Goal: Task Accomplishment & Management: Complete application form

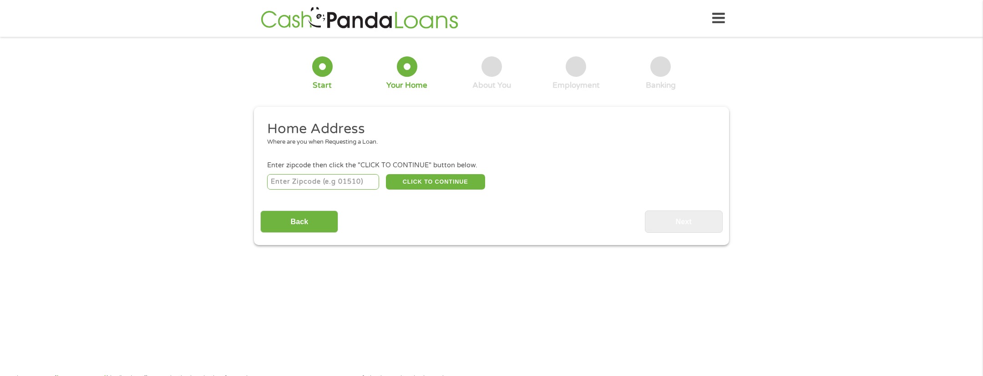
click at [308, 183] on input "number" at bounding box center [323, 181] width 112 height 15
type input "32837"
select select "[US_STATE]"
type input "32837"
click at [430, 183] on button "CLICK TO CONTINUE" at bounding box center [435, 181] width 99 height 15
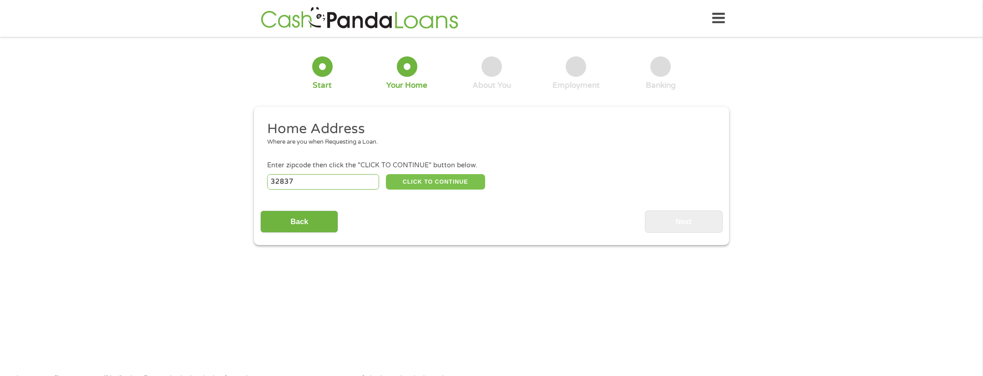
type input "32837"
type input "Orlando"
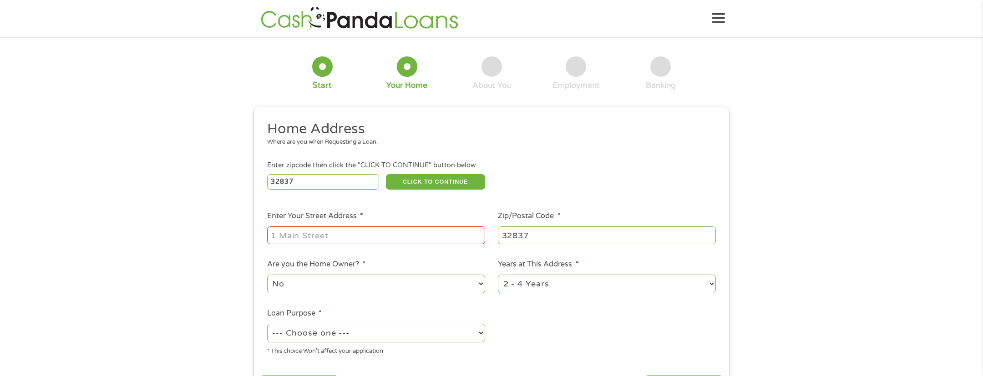
click at [353, 234] on input "Enter Your Street Address *" at bounding box center [376, 235] width 218 height 17
type input "[STREET_ADDRESS]"
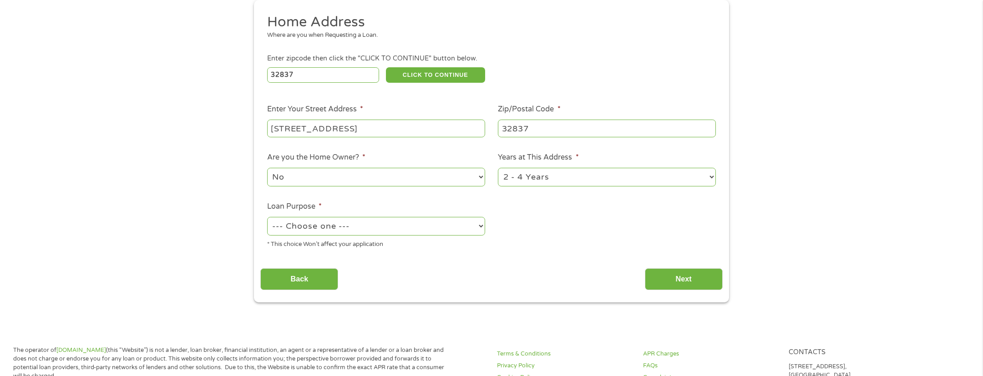
scroll to position [111, 0]
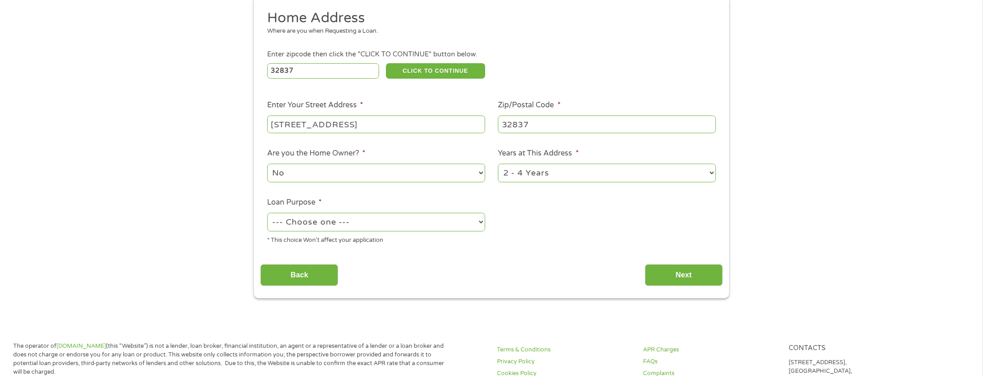
click at [578, 167] on select "1 Year or less 1 - 2 Years 2 - 4 Years Over 4 Years" at bounding box center [607, 173] width 218 height 19
click at [498, 164] on select "1 Year or less 1 - 2 Years 2 - 4 Years Over 4 Years" at bounding box center [607, 173] width 218 height 19
click at [546, 173] on select "1 Year or less 1 - 2 Years 2 - 4 Years Over 4 Years" at bounding box center [607, 173] width 218 height 19
select select "36months"
click at [498, 164] on select "1 Year or less 1 - 2 Years 2 - 4 Years Over 4 Years" at bounding box center [607, 173] width 218 height 19
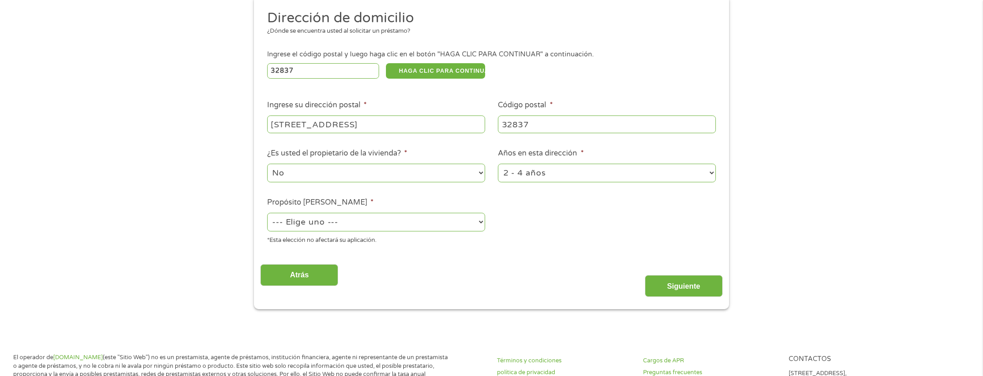
click at [399, 222] on select "--- Elige uno --- Pagar facturas Consolidación de deuda Mejoras del hogar Compr…" at bounding box center [376, 222] width 218 height 19
select select "majorpurchase"
click at [267, 213] on select "--- Elige uno --- Pagar facturas Consolidación de deuda Mejoras del hogar Compr…" at bounding box center [376, 222] width 218 height 19
click at [693, 293] on input "Siguiente" at bounding box center [684, 286] width 78 height 22
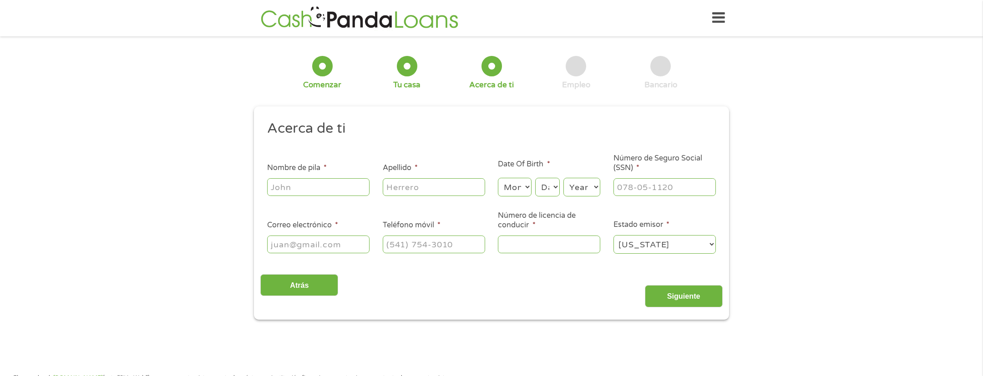
scroll to position [0, 0]
click at [321, 179] on input "Nombre de pila *" at bounding box center [318, 187] width 102 height 17
type input "[PERSON_NAME]"
type input "[EMAIL_ADDRESS][DOMAIN_NAME]"
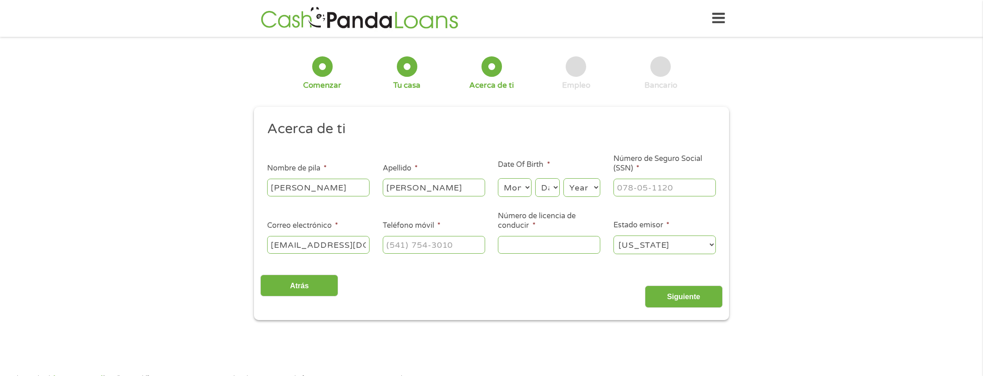
click at [520, 188] on select "Month 1 2 3 4 5 6 7 8 9 10 11 12" at bounding box center [514, 187] width 33 height 19
select select "4"
click at [498, 178] on select "Month 1 2 3 4 5 6 7 8 9 10 11 12" at bounding box center [514, 187] width 33 height 19
click at [550, 187] on select "Day 1 2 3 4 5 6 7 8 9 10 11 12 13 14 15 16 17 18 19 20 21 22 23 24 25 26 27 28 …" at bounding box center [547, 187] width 25 height 19
select select "22"
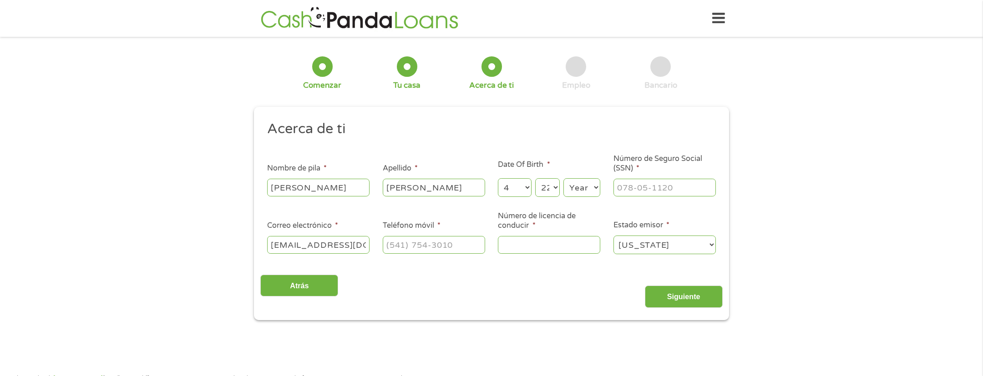
click at [535, 178] on select "Day 1 2 3 4 5 6 7 8 9 10 11 12 13 14 15 16 17 18 19 20 21 22 23 24 25 26 27 28 …" at bounding box center [547, 187] width 25 height 19
click at [580, 185] on select "Year [DATE] 2006 2005 2004 2003 2002 2001 2000 1999 1998 1997 1996 1995 1994 19…" at bounding box center [581, 187] width 37 height 19
select select "1981"
click at [563, 178] on select "Year [DATE] 2006 2005 2004 2003 2002 2001 2000 1999 1998 1997 1996 1995 1994 19…" at bounding box center [581, 187] width 37 height 19
click at [647, 184] on input "___-__-____" at bounding box center [664, 187] width 102 height 17
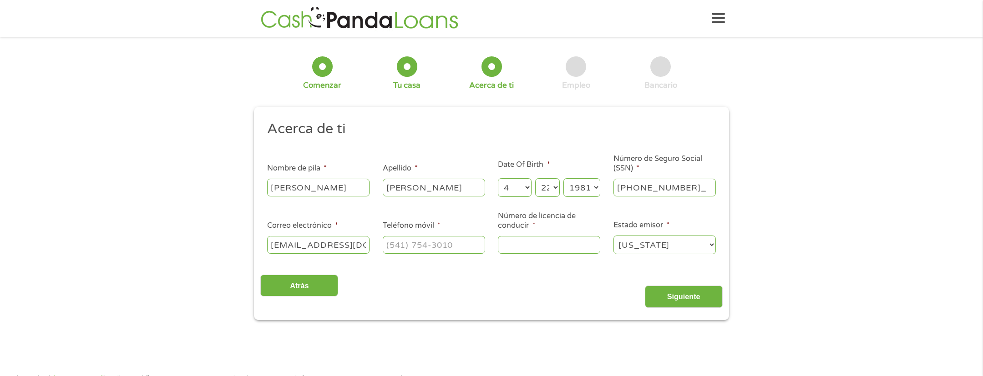
type input "286-83-7541"
click at [414, 247] on input "(___) ___-____" at bounding box center [434, 244] width 102 height 17
type input "(416) 010-8114"
click at [524, 246] on input "Número de licencia de conducir *" at bounding box center [549, 244] width 102 height 17
type input "A416010811420"
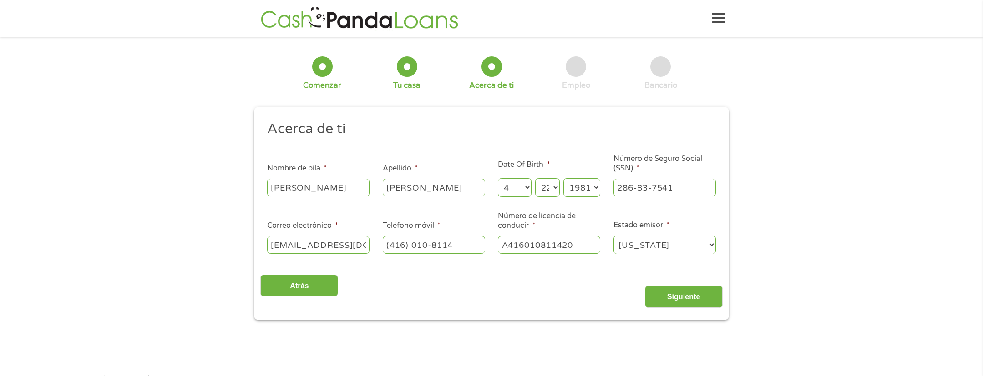
drag, startPoint x: 468, startPoint y: 240, endPoint x: 384, endPoint y: 240, distance: 83.7
click at [384, 240] on input "(416) 010-8114" at bounding box center [434, 244] width 102 height 17
drag, startPoint x: 461, startPoint y: 247, endPoint x: 436, endPoint y: 208, distance: 46.1
click at [384, 243] on input "(416) 010-8114" at bounding box center [434, 244] width 102 height 17
type input "[PHONE_NUMBER]"
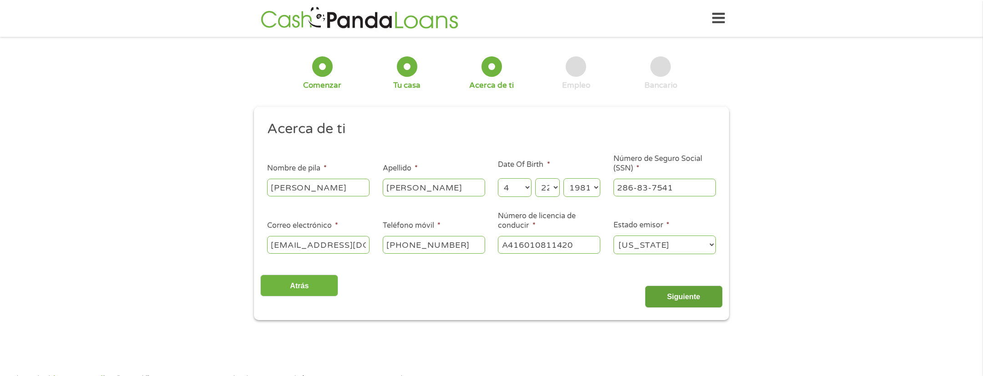
click at [680, 296] on input "Siguiente" at bounding box center [684, 297] width 78 height 22
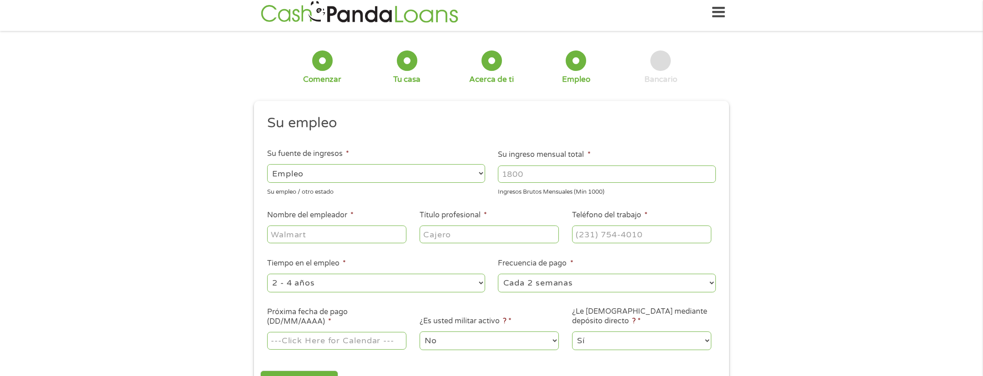
scroll to position [13, 0]
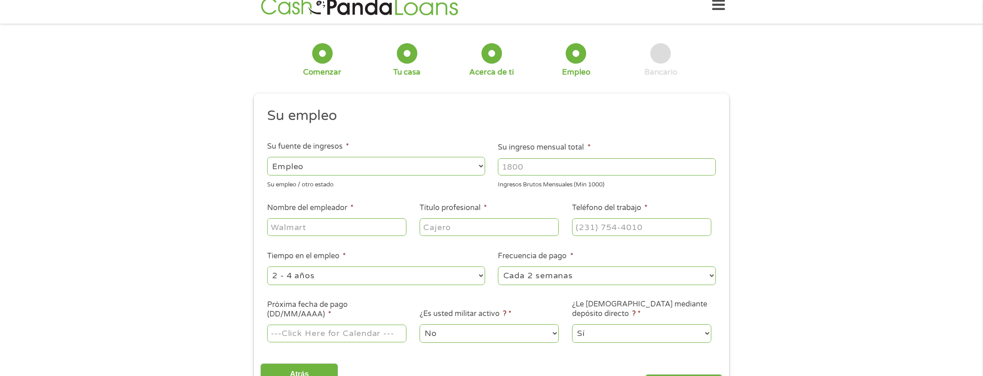
click at [551, 167] on input "Su ingreso mensual total *" at bounding box center [607, 166] width 218 height 17
type input "6000"
click at [321, 227] on input "Nombre del empleador *" at bounding box center [336, 226] width 139 height 17
type input "NBC"
click at [473, 226] on input "Título profesional *" at bounding box center [488, 226] width 139 height 17
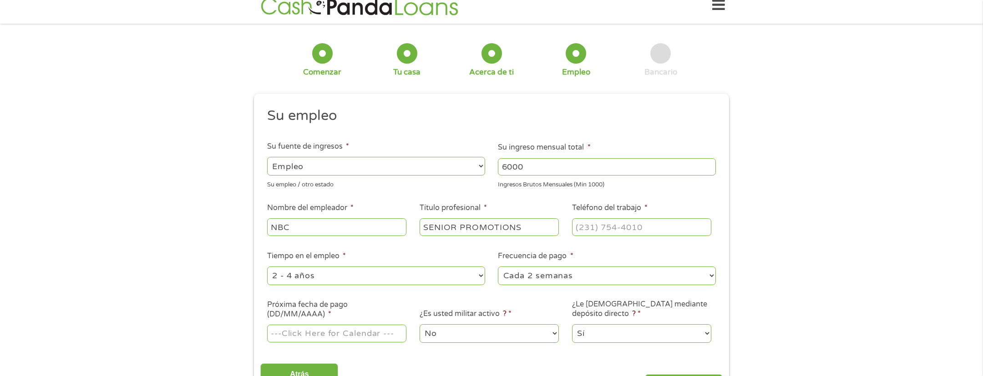
type input "SENIOR PROMOTIONS"
type input "(___) ___-____"
click at [596, 229] on input "(___) ___-____" at bounding box center [641, 226] width 139 height 17
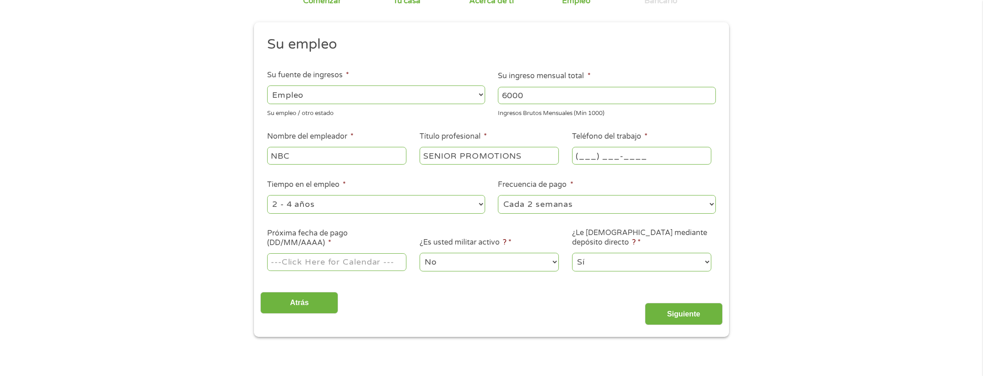
scroll to position [90, 0]
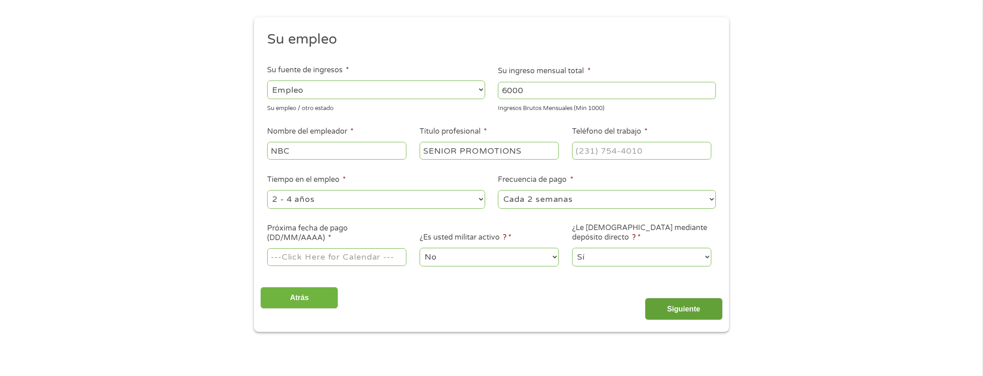
click at [671, 308] on input "Siguiente" at bounding box center [684, 309] width 78 height 22
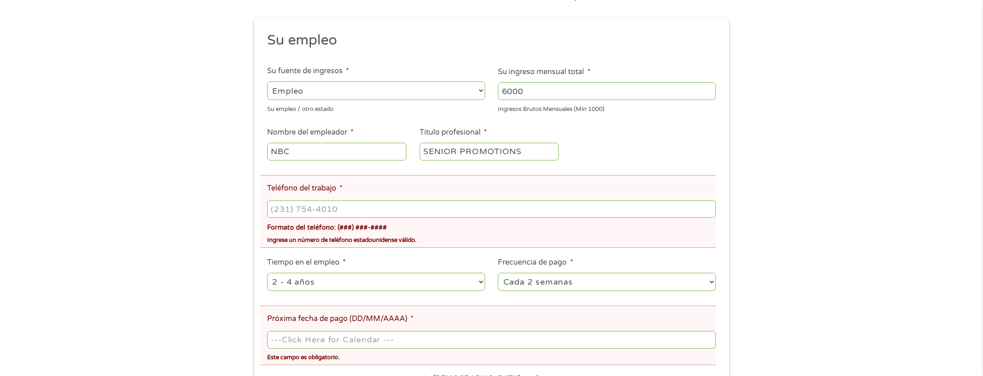
scroll to position [125, 0]
type input "(___) ___-____"
drag, startPoint x: 319, startPoint y: 205, endPoint x: 303, endPoint y: 206, distance: 15.9
click at [319, 205] on input "(___) ___-____" at bounding box center [491, 207] width 449 height 17
type input "(___) ___-____"
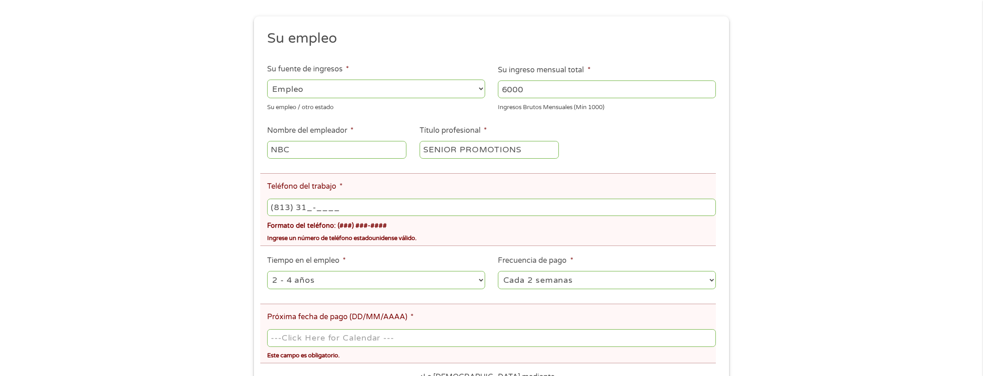
type input "(813) 319-____"
type input "[PHONE_NUMBER]"
click at [822, 258] on div "Hubo un problema con tu envío. Revisa los campos a continuación. 1 Comenzar 2 T…" at bounding box center [491, 200] width 983 height 563
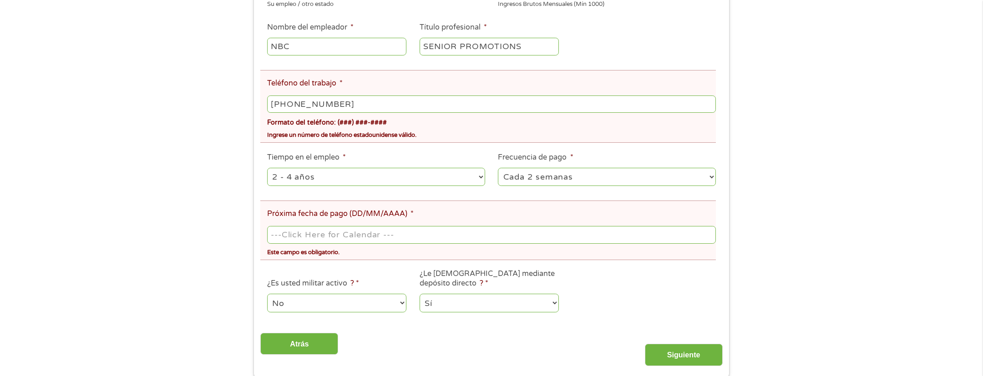
scroll to position [263, 0]
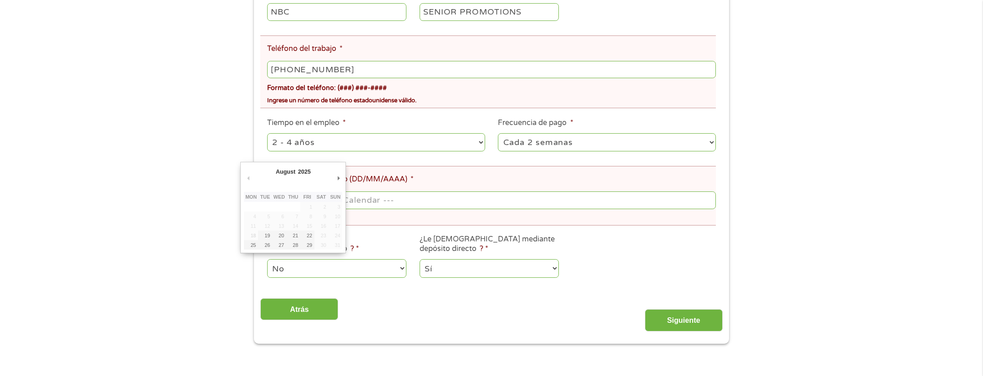
click at [332, 203] on body "Hogar Obtenga una oferta [PERSON_NAME] Cómo funciona Preguntas frecuentes Blog …" at bounding box center [491, 339] width 983 height 1204
click at [332, 203] on input "Próxima fecha de pago (DD/MM/AAAA) *" at bounding box center [491, 200] width 449 height 17
type input "[DATE]"
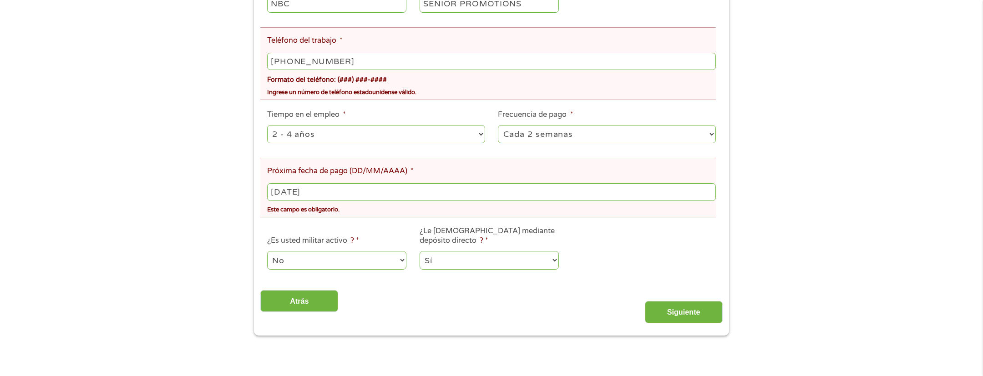
scroll to position [273, 0]
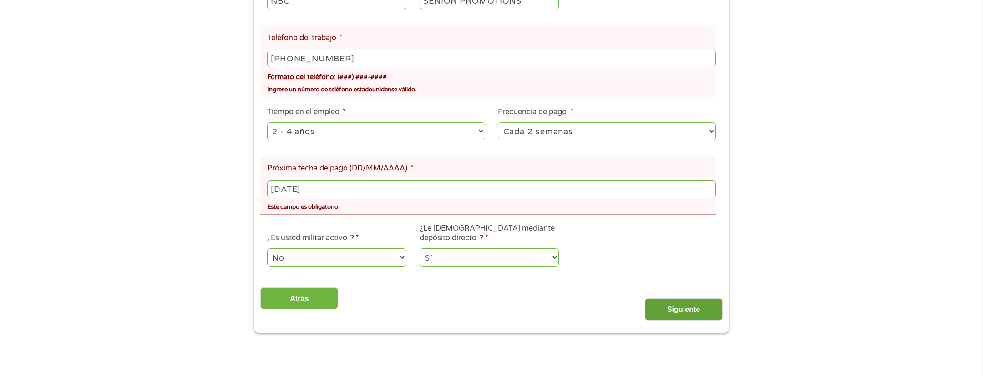
click at [672, 304] on input "Siguiente" at bounding box center [684, 309] width 78 height 22
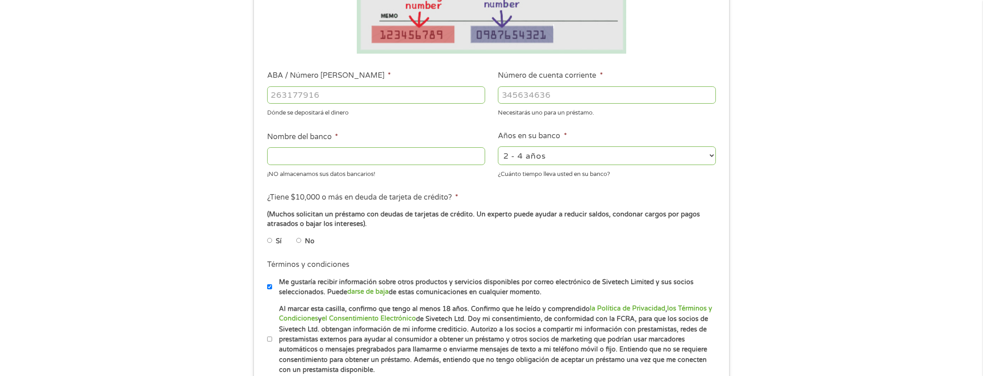
scroll to position [117, 0]
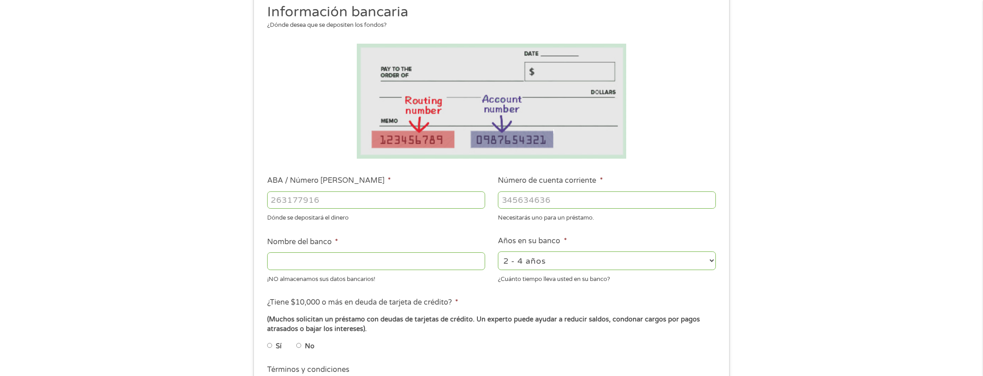
click at [355, 204] on input "ABA / Número [PERSON_NAME] *" at bounding box center [376, 200] width 218 height 17
type input "063100277"
type input "BANK OF AMERICA NA"
type input "063100277"
click at [555, 197] on input "Número de cuenta corriente *" at bounding box center [607, 200] width 218 height 17
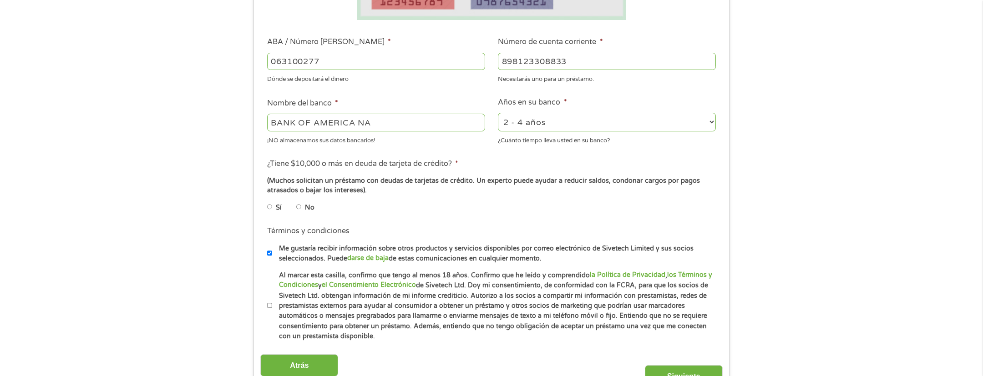
scroll to position [298, 0]
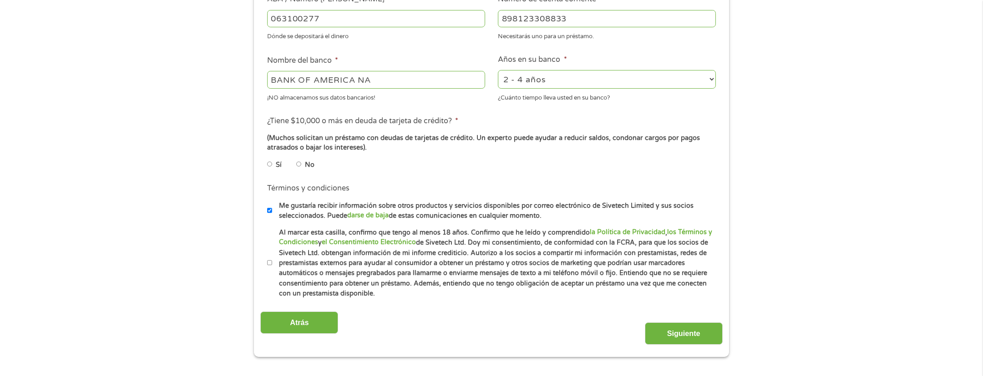
type input "898123308833"
click at [299, 162] on input "No" at bounding box center [298, 164] width 5 height 15
radio input "true"
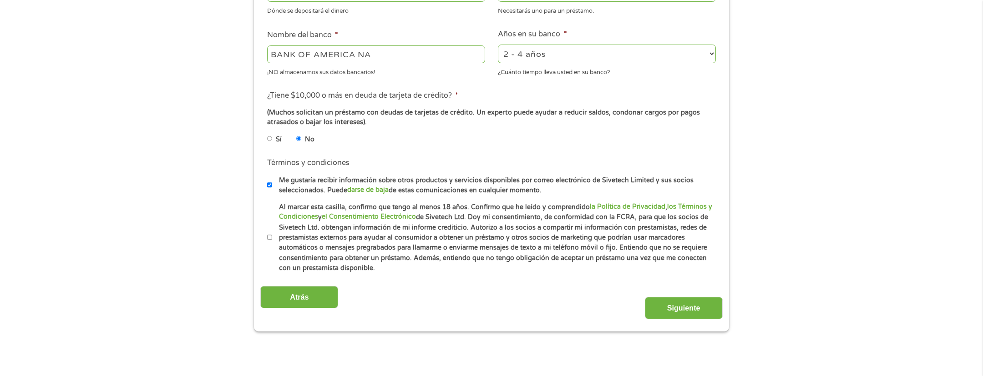
scroll to position [340, 0]
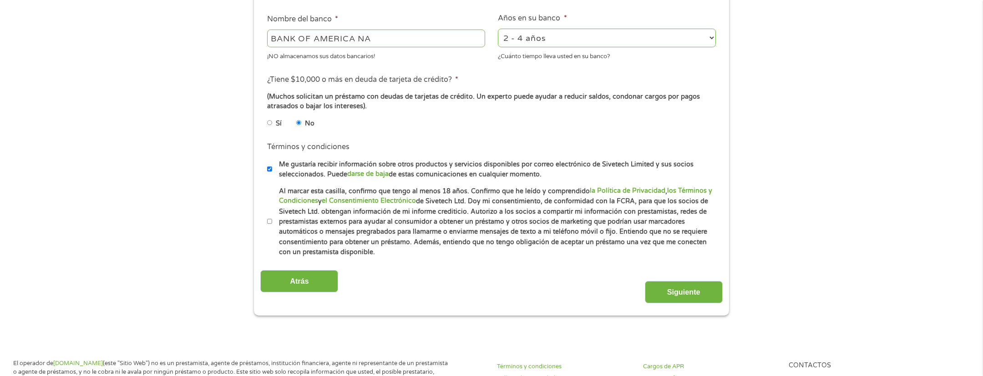
click at [269, 222] on input "Al marcar esta casilla, confirmo que tengo al menos 18 años. Confirmo que he le…" at bounding box center [269, 221] width 5 height 15
checkbox input "true"
click at [679, 296] on input "Siguiente" at bounding box center [684, 292] width 78 height 22
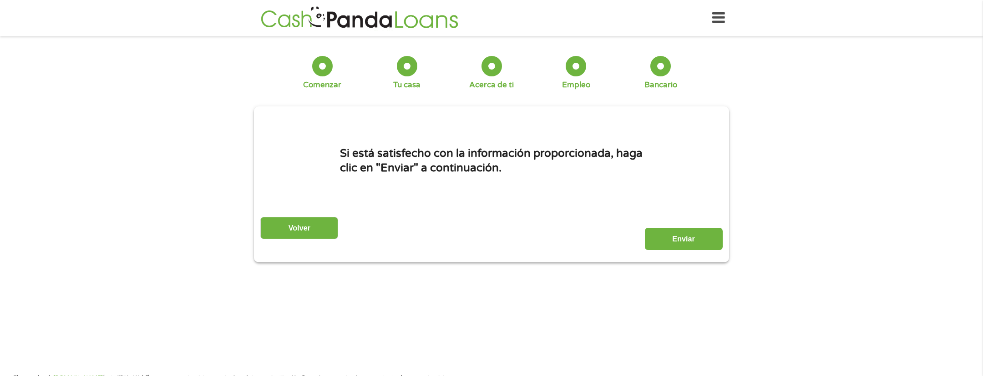
scroll to position [0, 0]
click at [681, 240] on input "Enviar" at bounding box center [684, 239] width 78 height 22
